Goal: Navigation & Orientation: Understand site structure

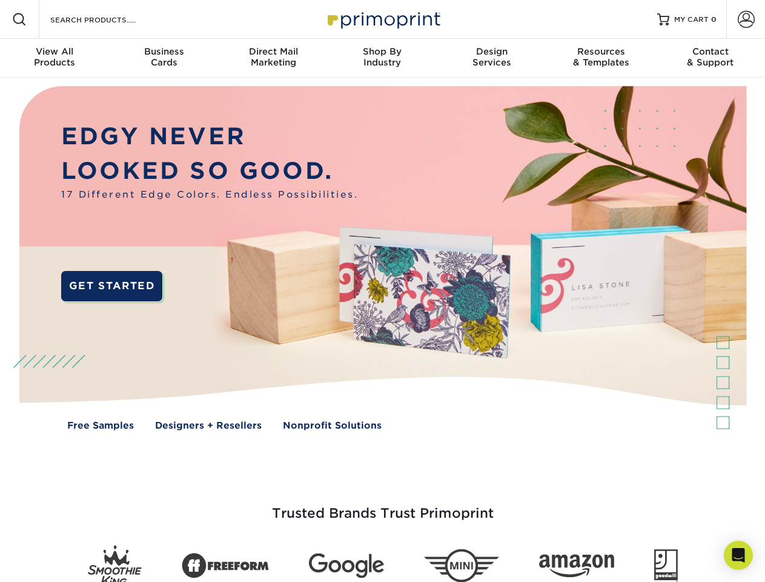
click at [382, 291] on img at bounding box center [383, 267] width 758 height 379
click at [19, 19] on span at bounding box center [19, 19] width 15 height 15
click at [746, 19] on span at bounding box center [746, 19] width 17 height 17
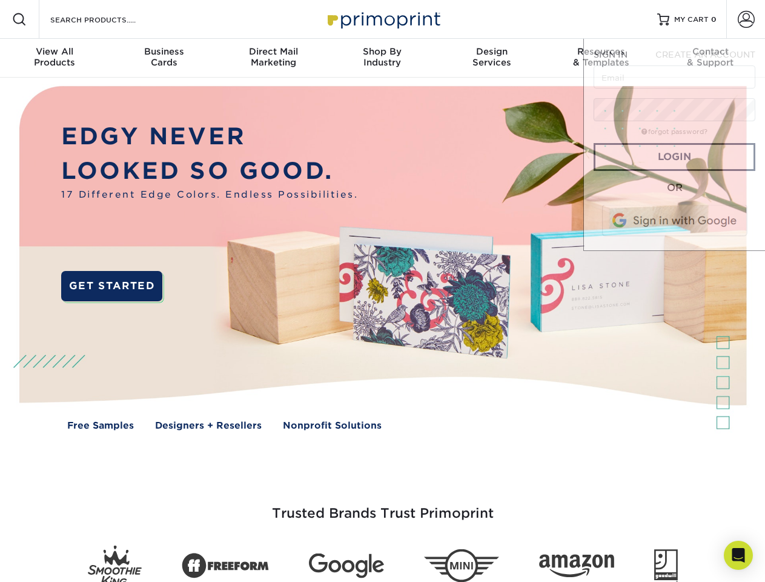
click at [55, 58] on div "View All Products" at bounding box center [54, 57] width 109 height 22
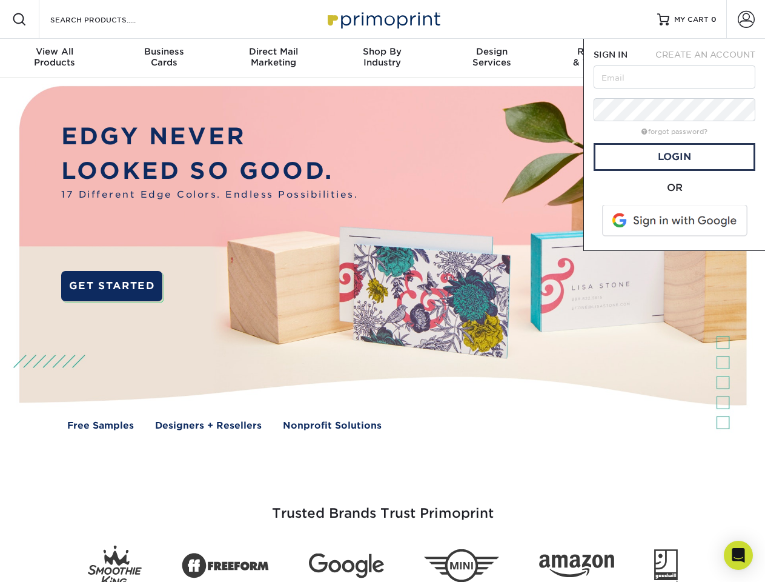
click at [164, 58] on div "Business Cards" at bounding box center [163, 57] width 109 height 22
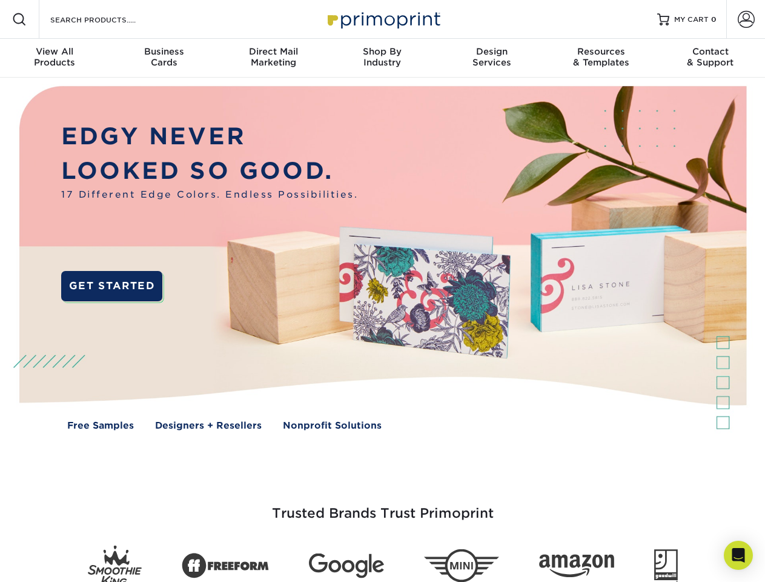
click at [273, 58] on div "Direct Mail Marketing" at bounding box center [273, 57] width 109 height 22
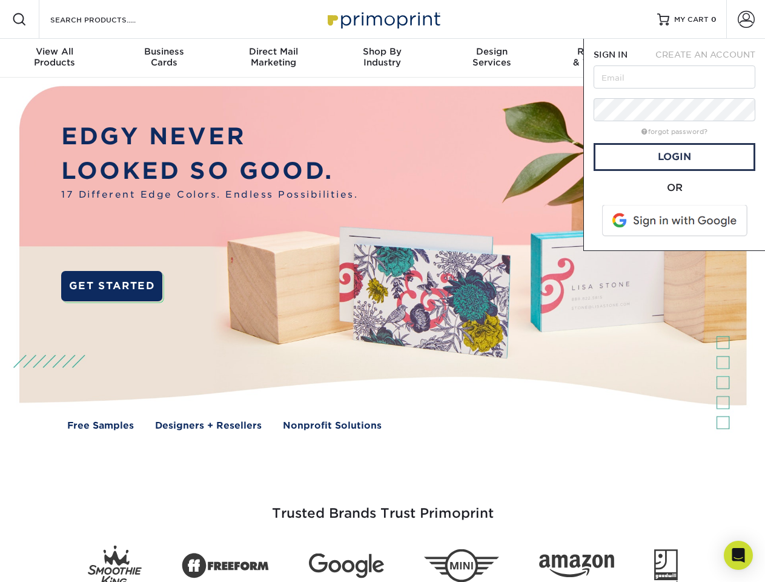
click at [382, 58] on div "Shop By Industry" at bounding box center [382, 57] width 109 height 22
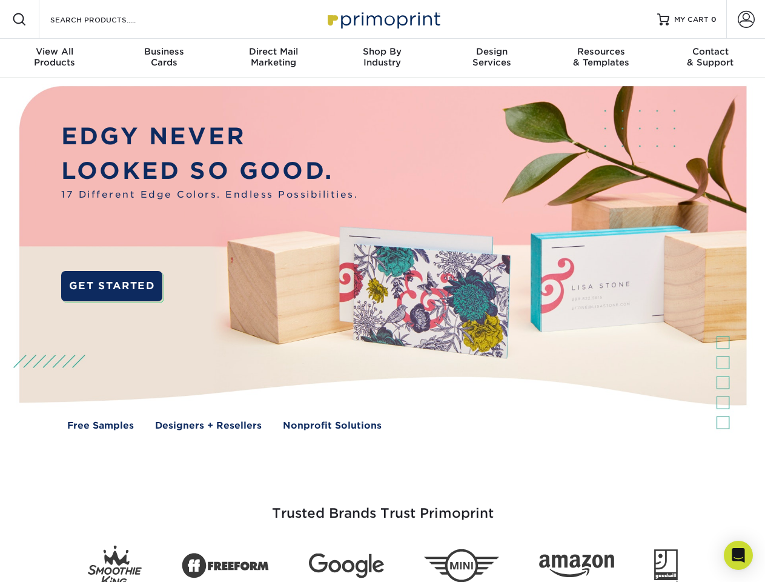
click at [492, 58] on div "Design Services" at bounding box center [492, 57] width 109 height 22
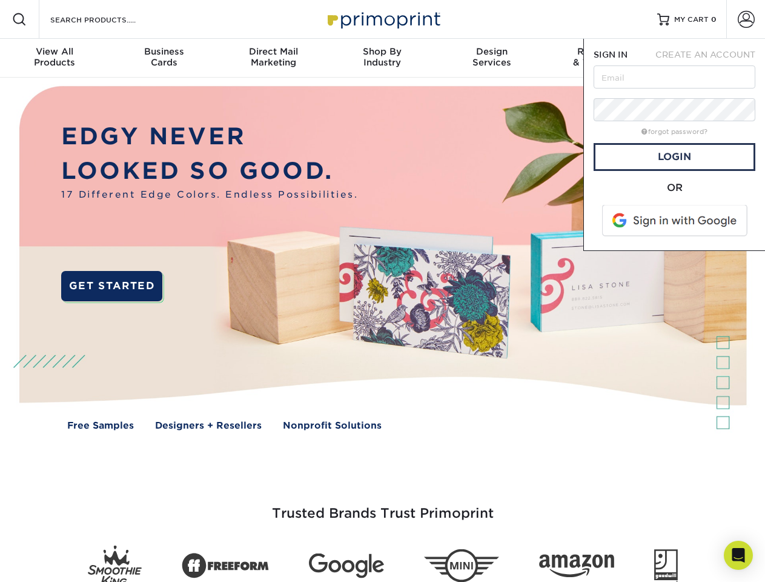
click at [601, 58] on span "SIGN IN" at bounding box center [611, 55] width 34 height 10
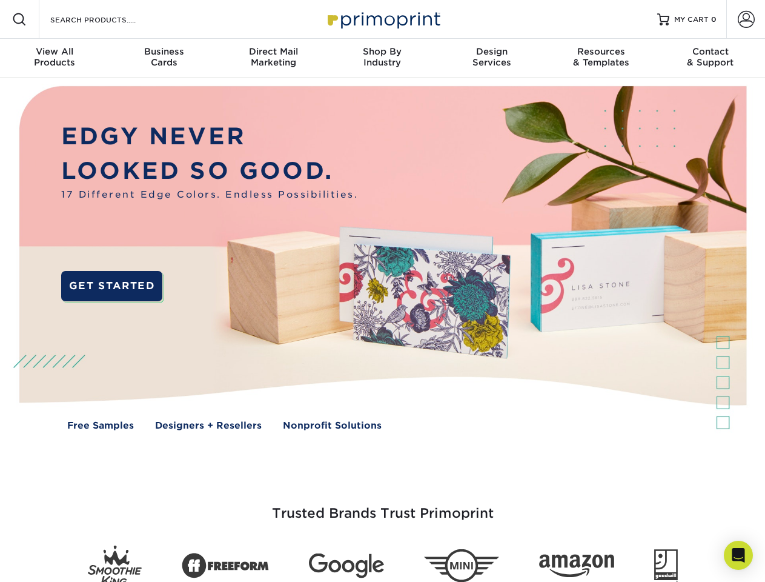
click at [711, 58] on div "Contact & Support" at bounding box center [710, 57] width 109 height 22
